Goal: Task Accomplishment & Management: Manage account settings

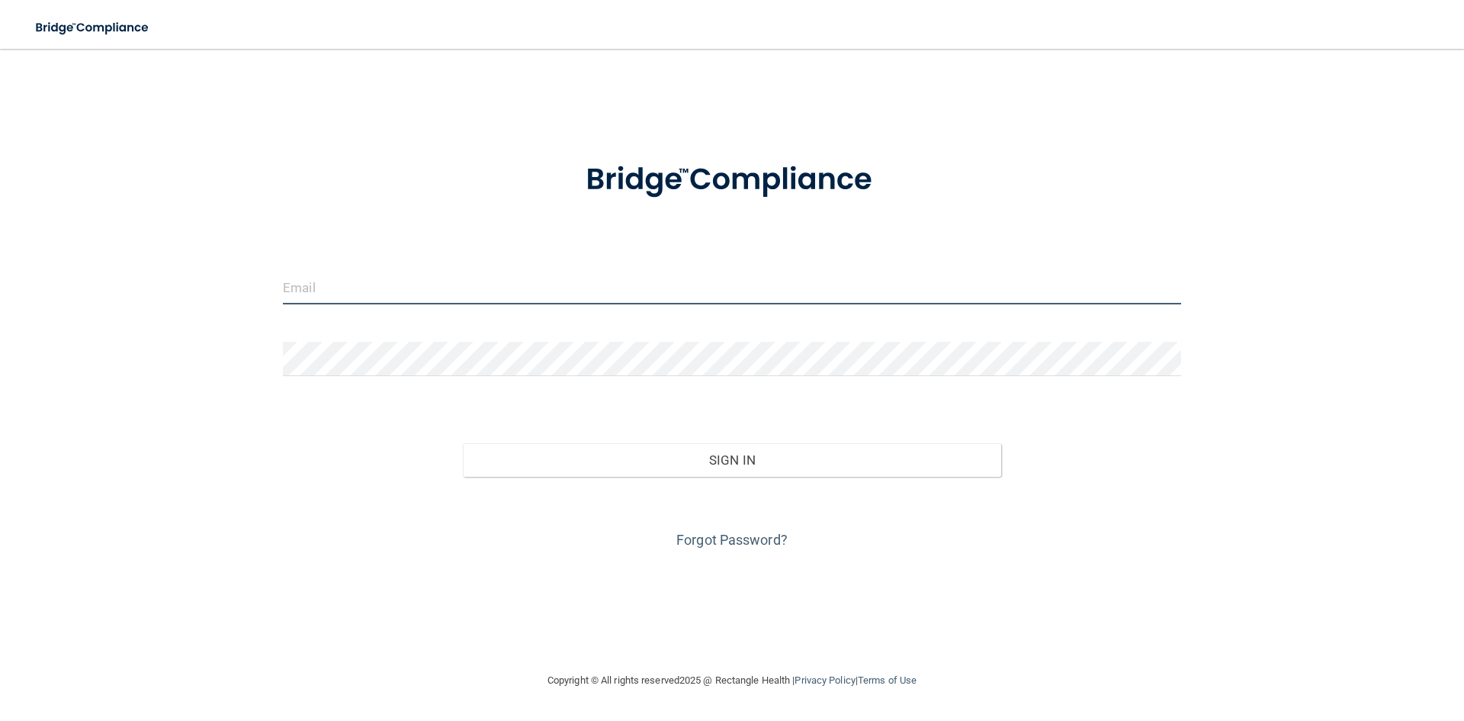
click at [442, 294] on input "email" at bounding box center [732, 287] width 898 height 34
click at [547, 284] on input "email" at bounding box center [732, 287] width 898 height 34
paste input "[EMAIL_ADDRESS][DOMAIN_NAME]"
drag, startPoint x: 450, startPoint y: 288, endPoint x: 390, endPoint y: 288, distance: 60.3
click at [390, 289] on input "[EMAIL_ADDRESS][DOMAIN_NAME]" at bounding box center [732, 287] width 898 height 34
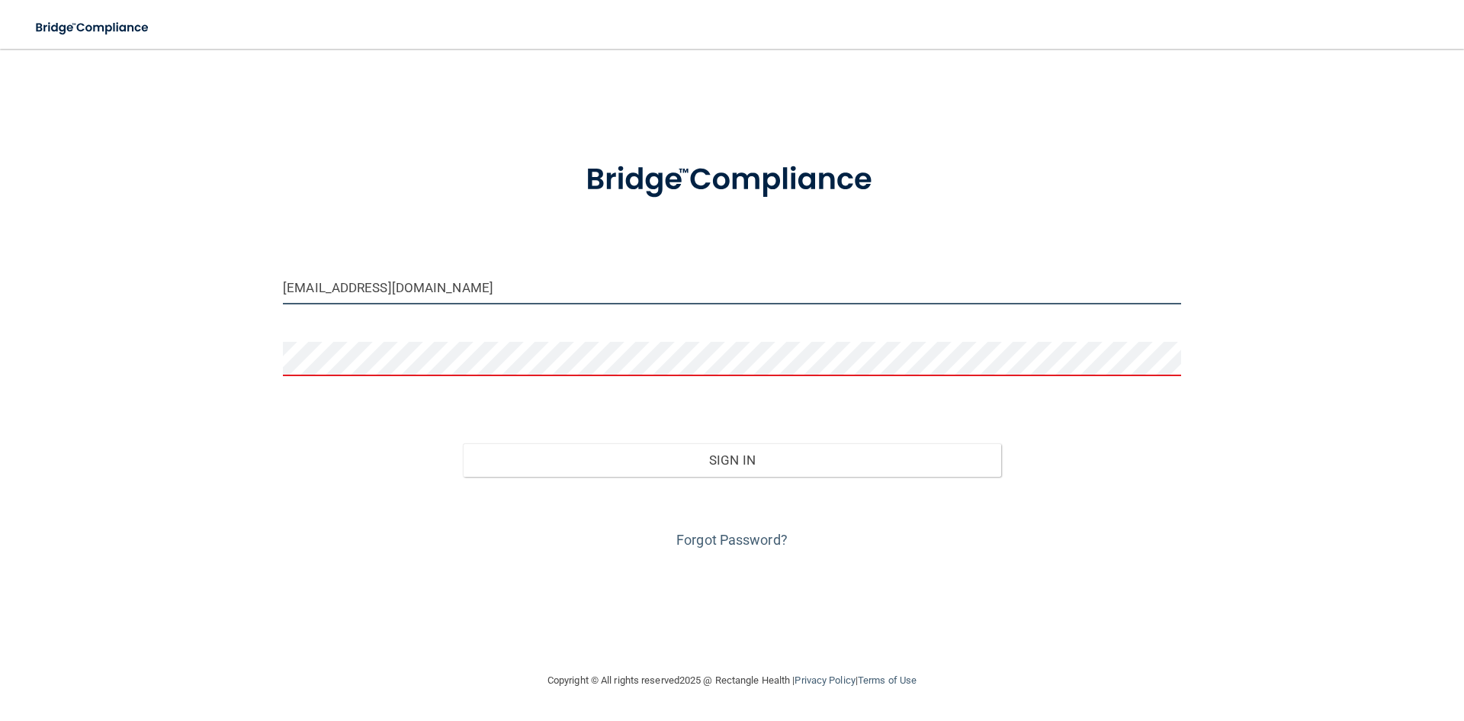
drag, startPoint x: 463, startPoint y: 296, endPoint x: 384, endPoint y: 301, distance: 79.5
click at [384, 301] on input "[EMAIL_ADDRESS][DOMAIN_NAME]" at bounding box center [732, 287] width 898 height 34
type input "[EMAIL_ADDRESS][DOMAIN_NAME]"
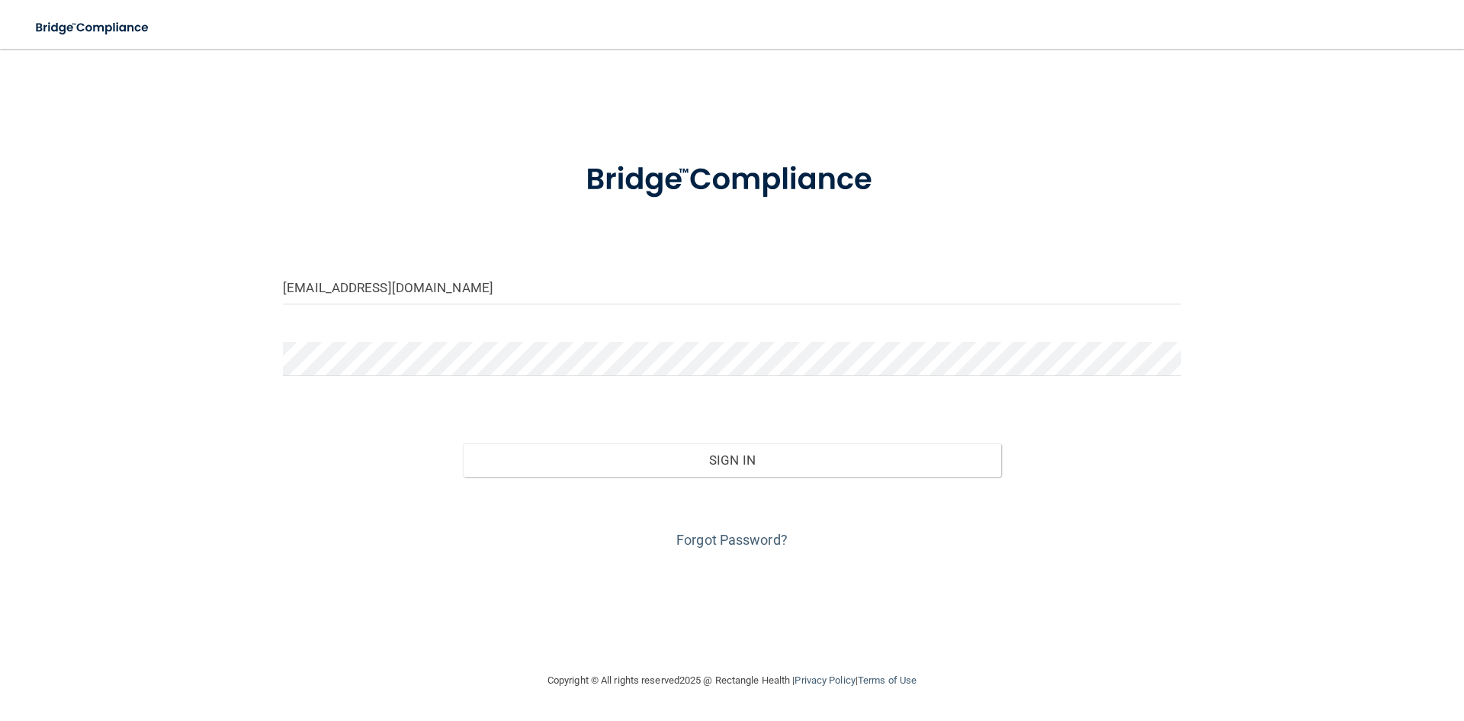
click at [754, 480] on div "Forgot Password?" at bounding box center [732, 515] width 921 height 76
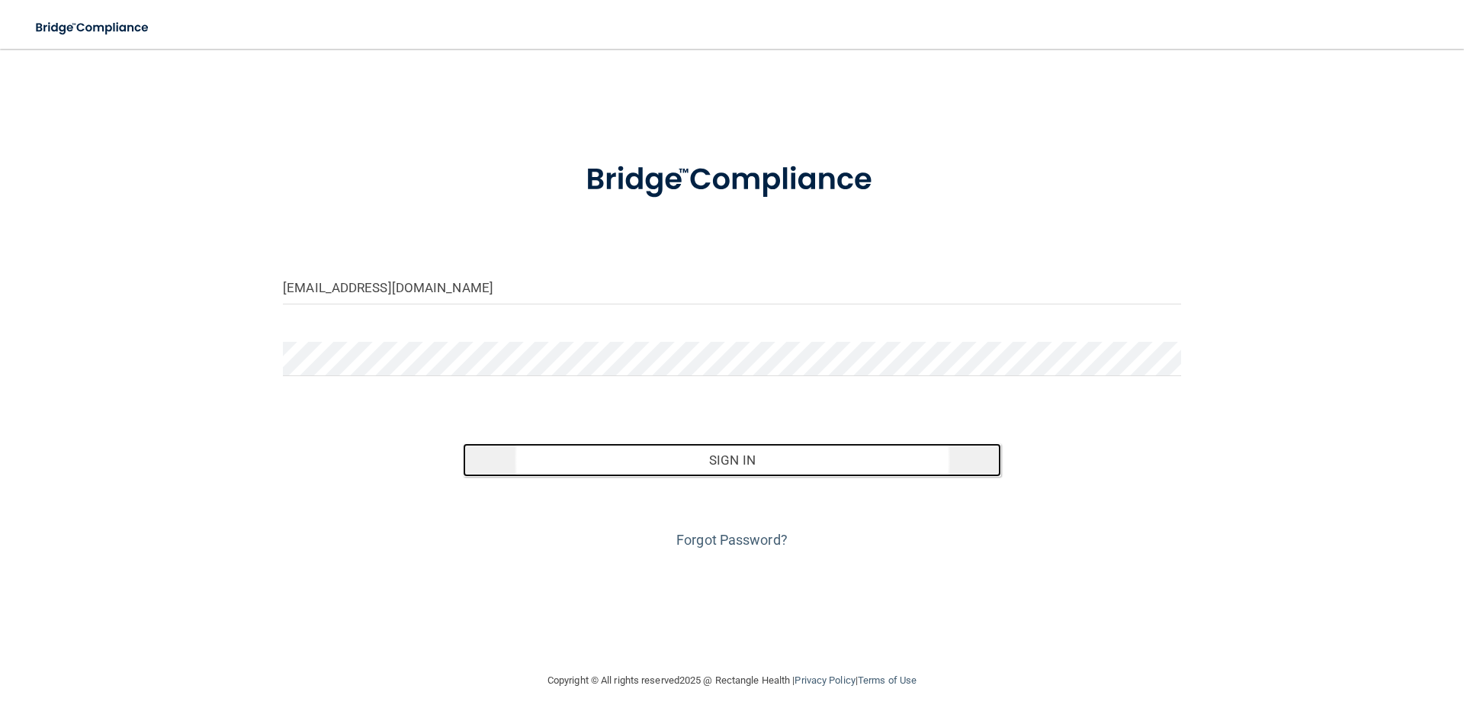
click at [759, 465] on button "Sign In" at bounding box center [732, 460] width 539 height 34
